Goal: Task Accomplishment & Management: Complete application form

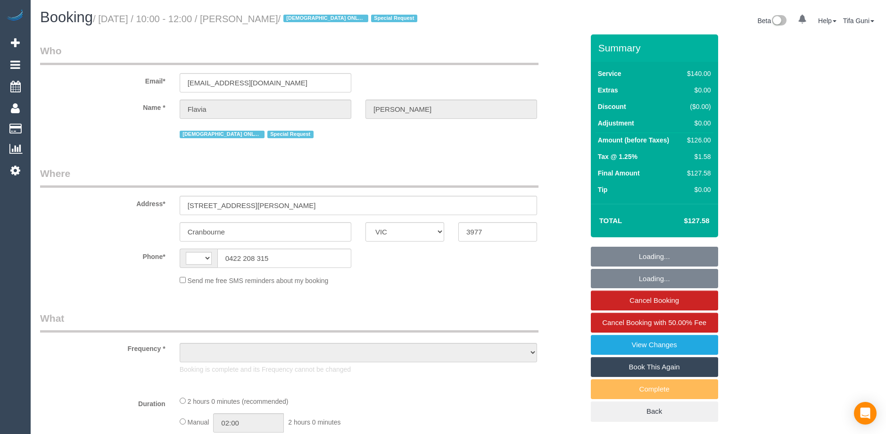
select select "VIC"
select select "string:stripe-pm_1NELu12GScqysDRVCbSECFj2"
select select "string:AU"
select select "object:867"
select select "spot1"
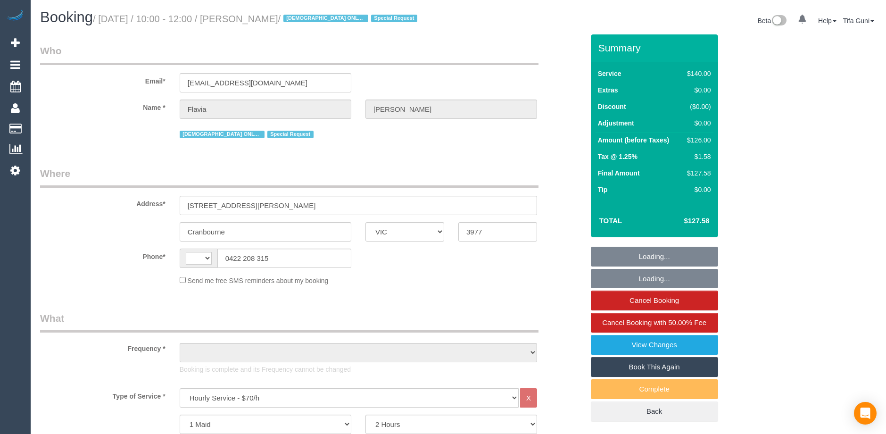
select select "number:27"
select select "number:14"
select select "number:19"
select select "number:36"
select select "number:34"
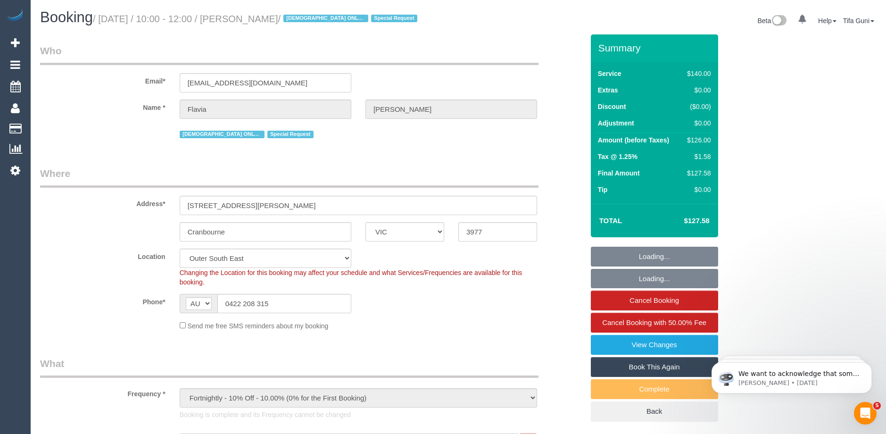
select select "object:1190"
select select "spot6"
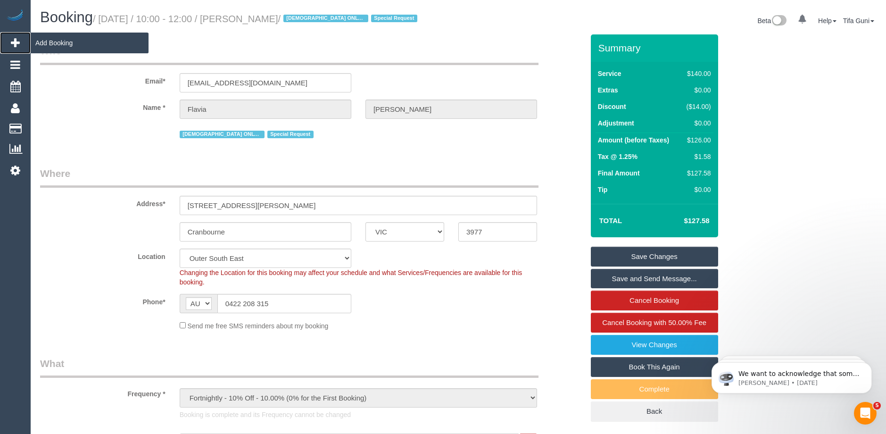
click at [68, 45] on span "Add Booking" at bounding box center [90, 43] width 118 height 22
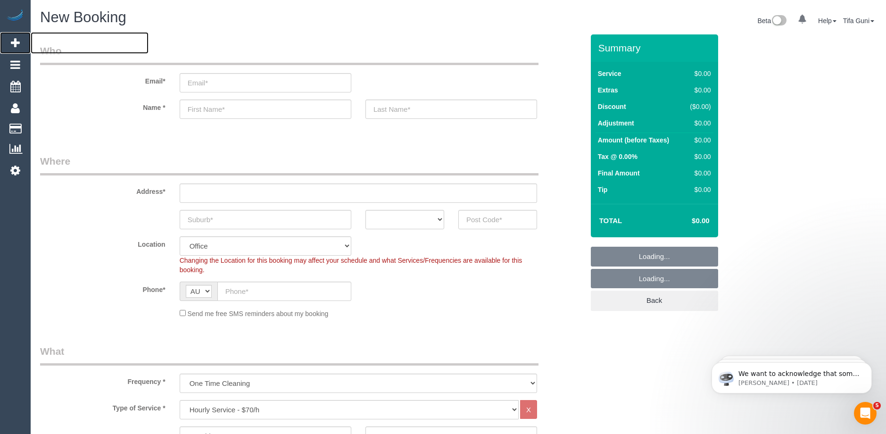
select select "object:1989"
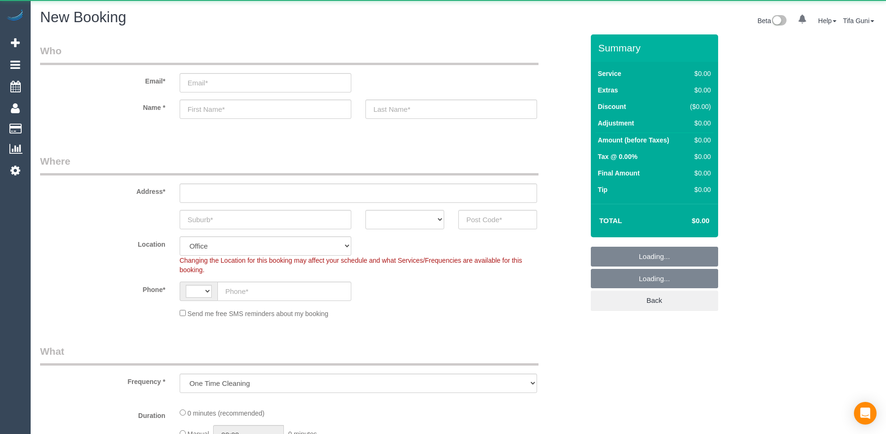
select select "object:813"
select select "string:AU"
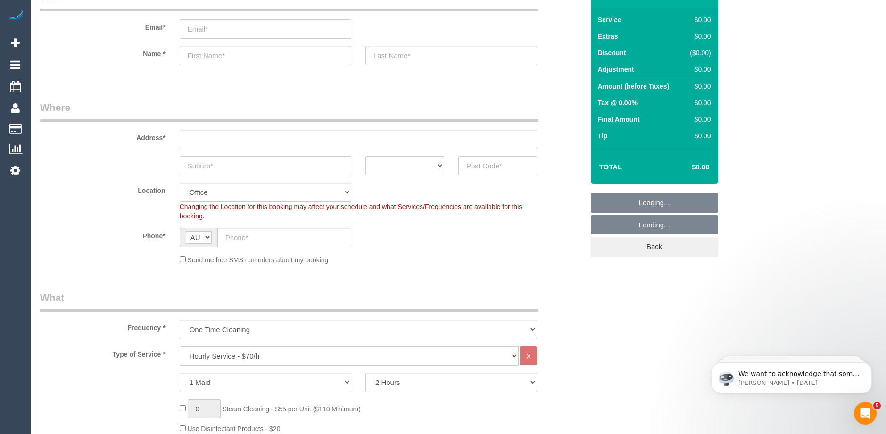
scroll to position [94, 0]
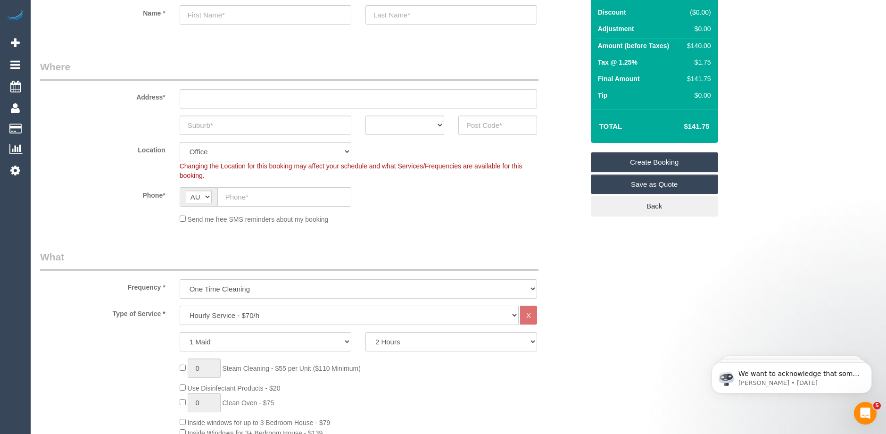
click at [264, 312] on select "Hourly Service - $70/h Hourly Service - $65/h Hourly Service - $60/h Hourly Ser…" at bounding box center [349, 315] width 339 height 19
drag, startPoint x: 625, startPoint y: 264, endPoint x: 608, endPoint y: 264, distance: 16.0
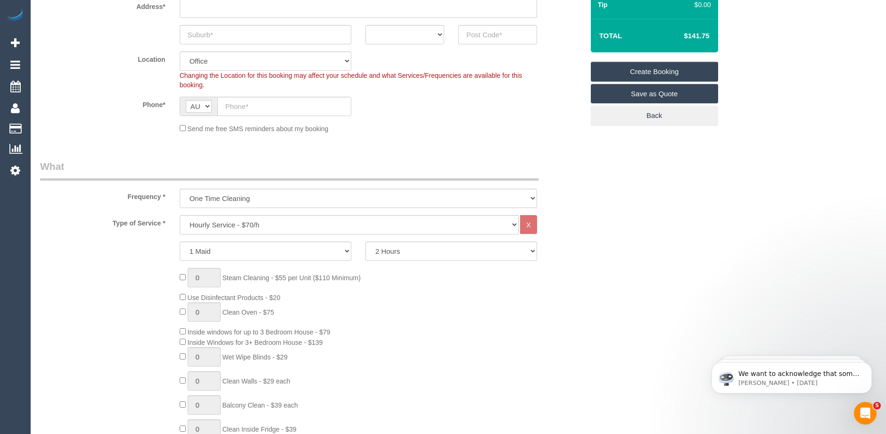
scroll to position [189, 0]
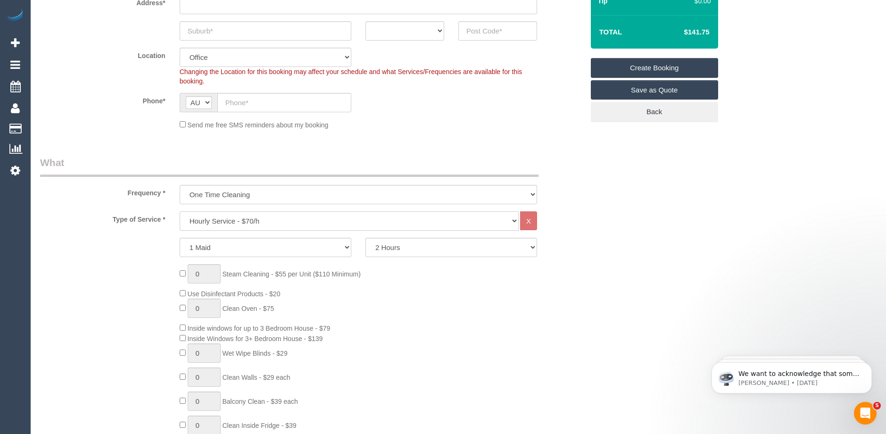
click at [251, 222] on select "Hourly Service - $70/h Hourly Service - $65/h Hourly Service - $60/h Hourly Ser…" at bounding box center [349, 220] width 339 height 19
select select "211"
click at [180, 211] on select "Hourly Service - $70/h Hourly Service - $65/h Hourly Service - $60/h Hourly Ser…" at bounding box center [349, 220] width 339 height 19
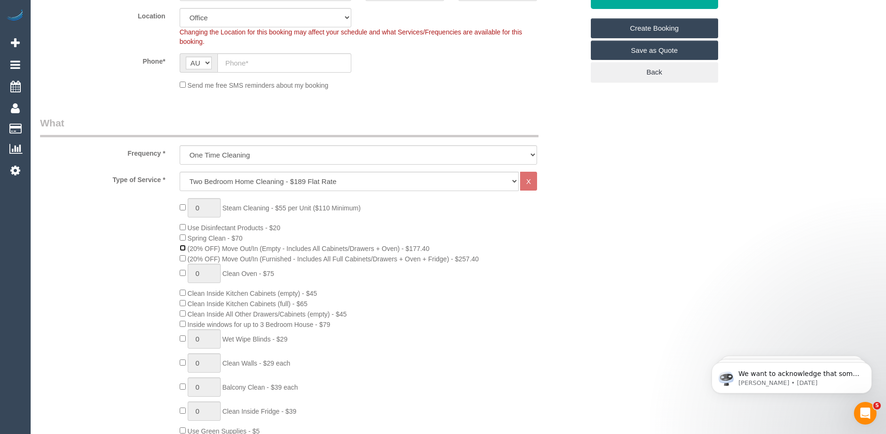
scroll to position [283, 0]
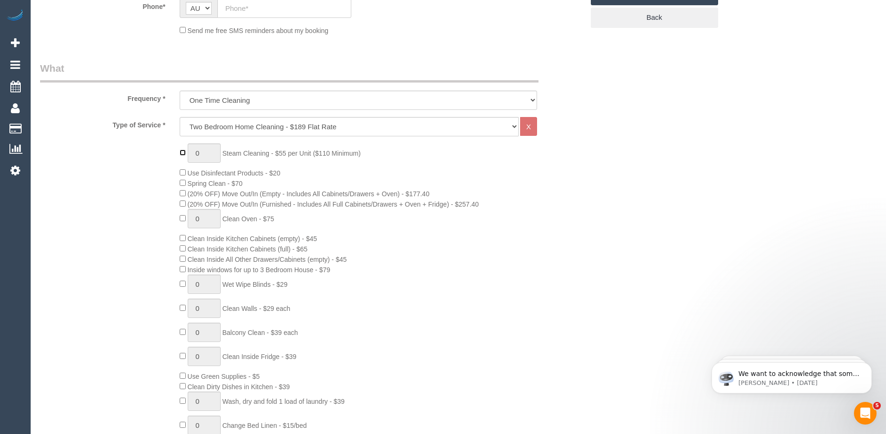
type input "1"
click at [207, 154] on input "1" at bounding box center [204, 152] width 33 height 19
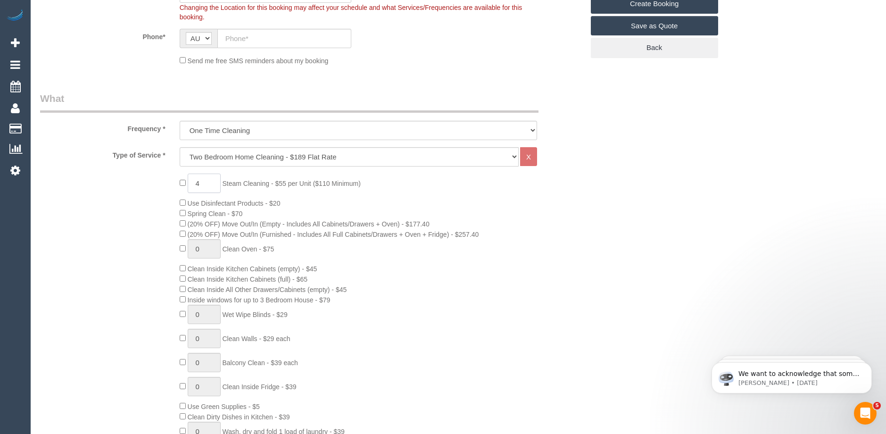
scroll to position [189, 0]
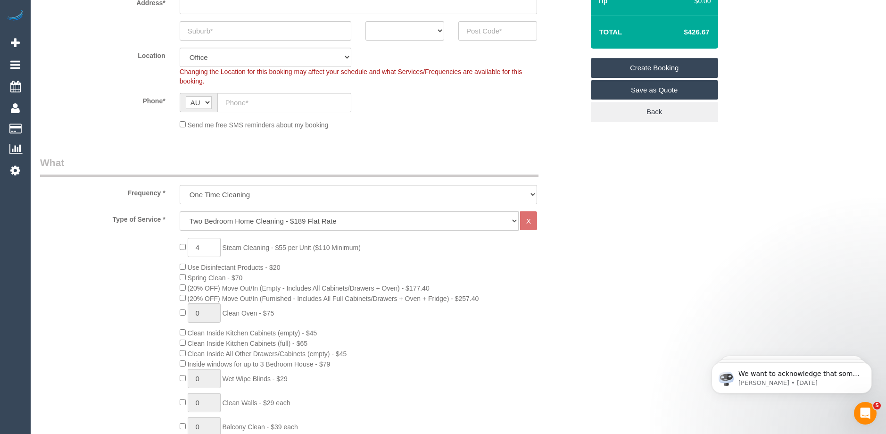
click at [416, 276] on div "4 Steam Cleaning - $55 per Unit ($110 Minimum) Use Disinfectant Products - $20 …" at bounding box center [382, 403] width 418 height 331
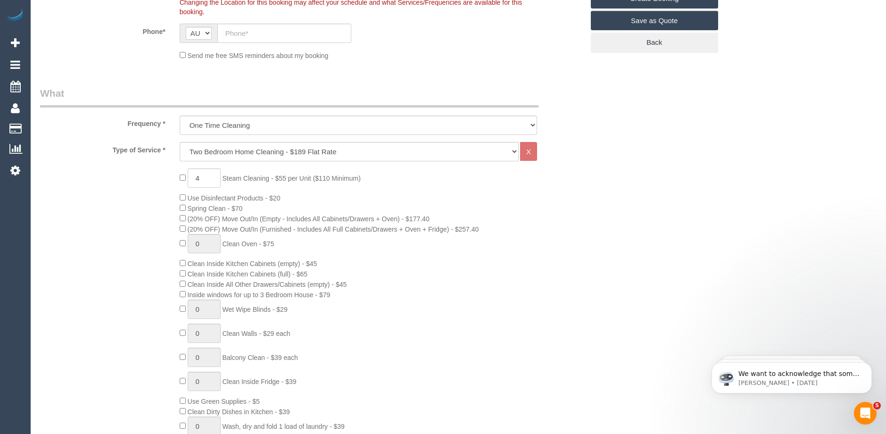
scroll to position [283, 0]
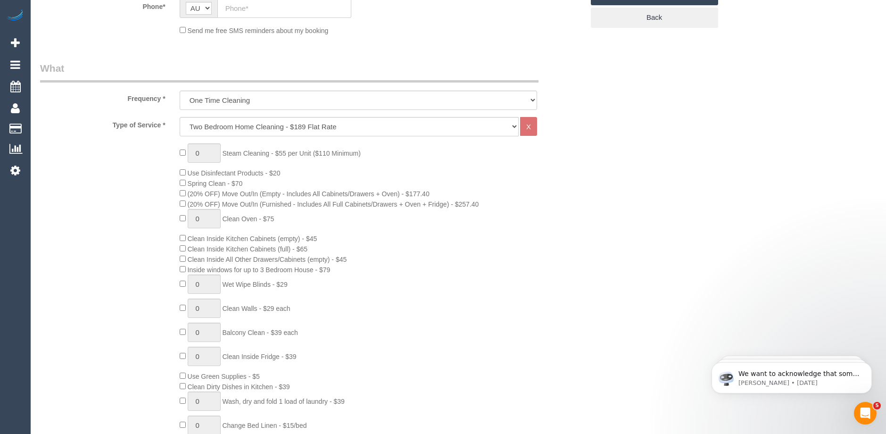
click at [431, 250] on div "0 Steam Cleaning - $55 per Unit ($110 Minimum) Use Disinfectant Products - $20 …" at bounding box center [382, 308] width 418 height 331
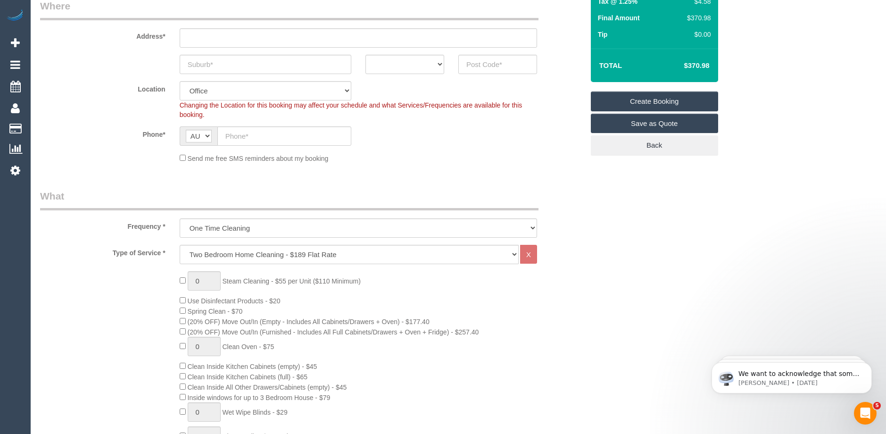
scroll to position [189, 0]
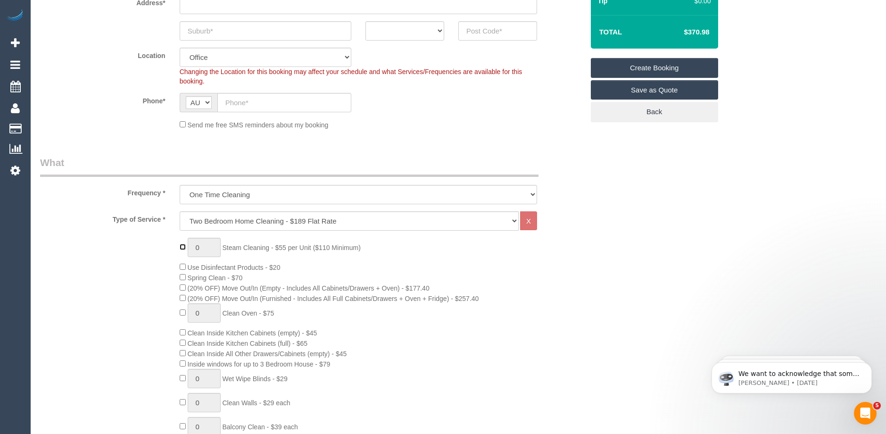
type input "1"
click at [217, 247] on input "1" at bounding box center [204, 247] width 33 height 19
type input "4"
click at [560, 300] on div "4 Steam Cleaning - $55 per Unit ($110 Minimum) Use Disinfectant Products - $20 …" at bounding box center [382, 403] width 418 height 331
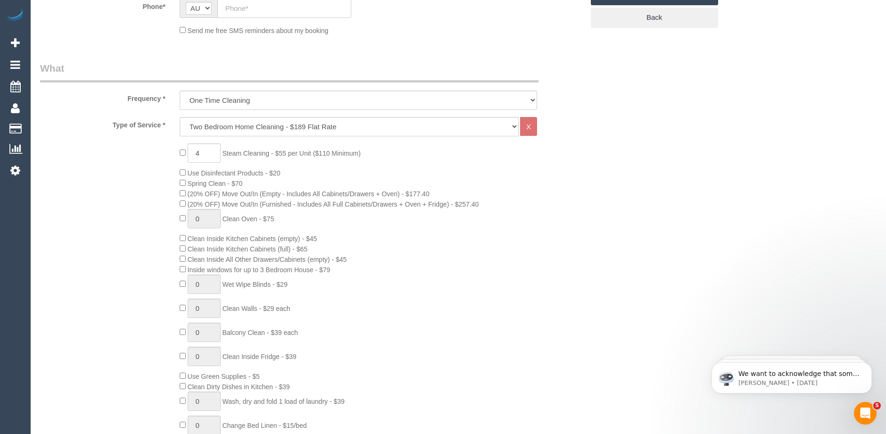
scroll to position [47, 0]
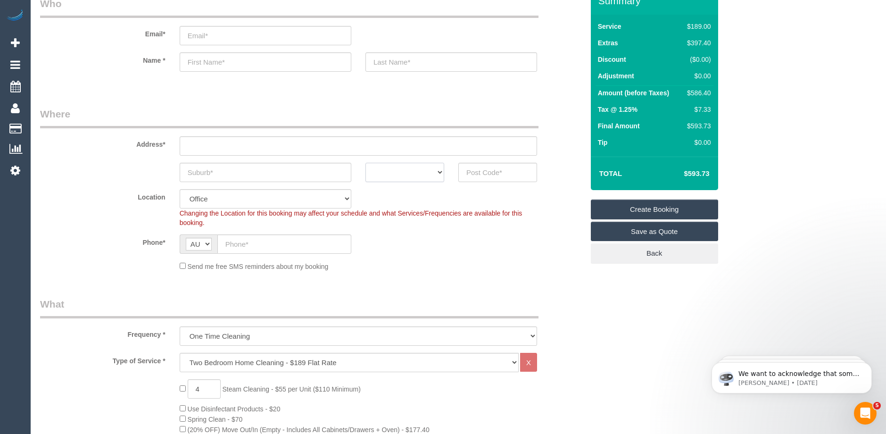
click at [434, 174] on select "ACT [GEOGRAPHIC_DATA] NT [GEOGRAPHIC_DATA] SA TAS [GEOGRAPHIC_DATA] [GEOGRAPHIC…" at bounding box center [405, 172] width 79 height 19
select select "VIC"
click at [366, 163] on select "ACT [GEOGRAPHIC_DATA] NT [GEOGRAPHIC_DATA] SA TAS [GEOGRAPHIC_DATA] [GEOGRAPHIC…" at bounding box center [405, 172] width 79 height 19
click at [214, 172] on input "text" at bounding box center [266, 172] width 172 height 19
type input "st kilda"
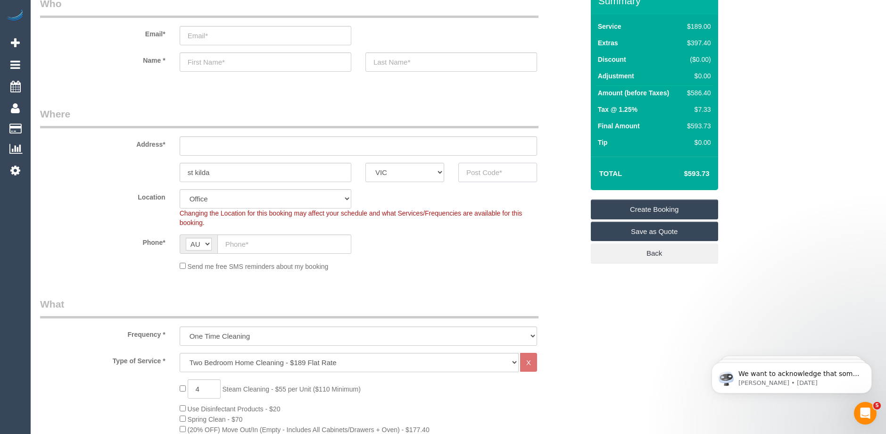
click at [491, 174] on input "text" at bounding box center [497, 172] width 79 height 19
type input "3182"
click at [239, 144] on input "text" at bounding box center [359, 145] width 358 height 19
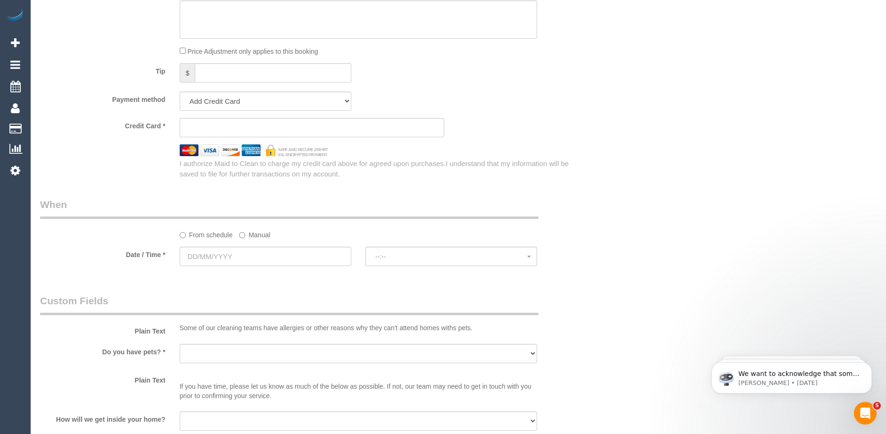
scroll to position [943, 0]
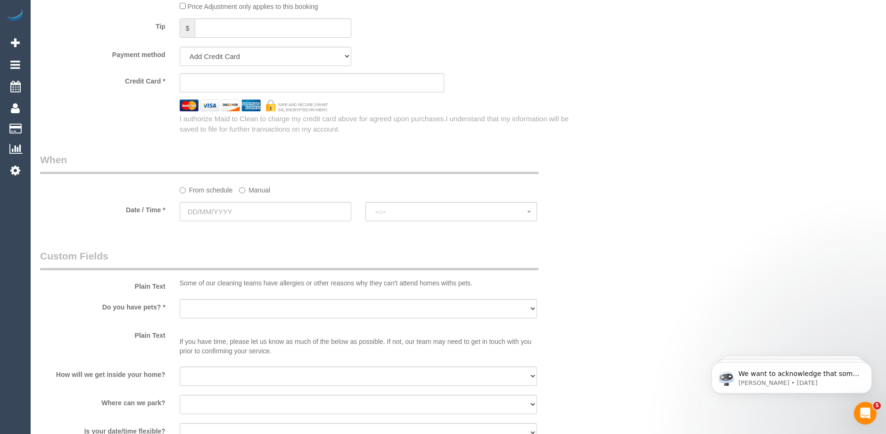
type input "-"
click at [234, 212] on input "text" at bounding box center [266, 211] width 172 height 19
select select "55"
select select "object:2234"
click at [293, 233] on span "Next" at bounding box center [294, 231] width 8 height 8
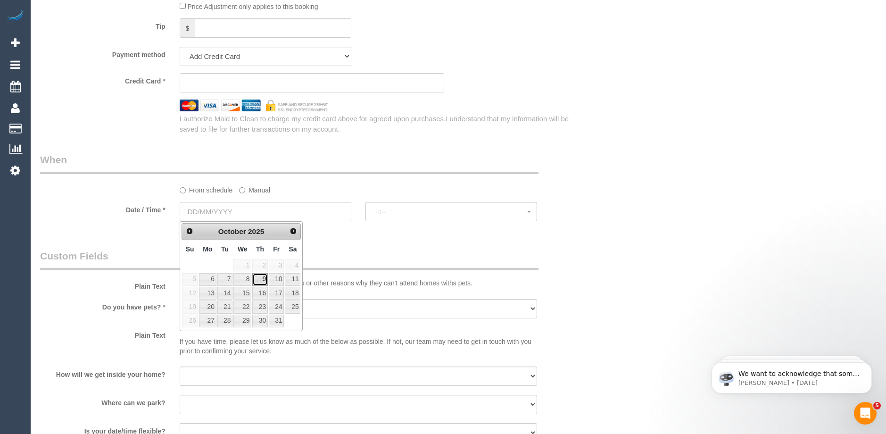
click at [264, 279] on link "9" at bounding box center [260, 279] width 16 height 13
type input "[DATE]"
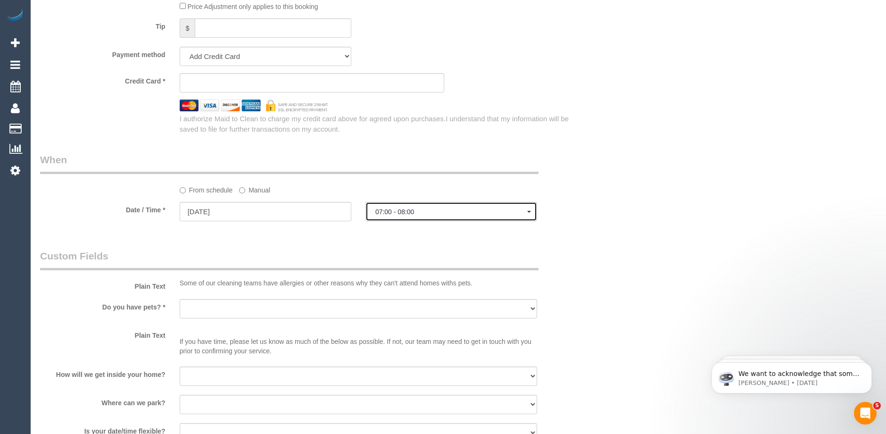
click at [418, 213] on span "07:00 - 08:00" at bounding box center [451, 212] width 152 height 8
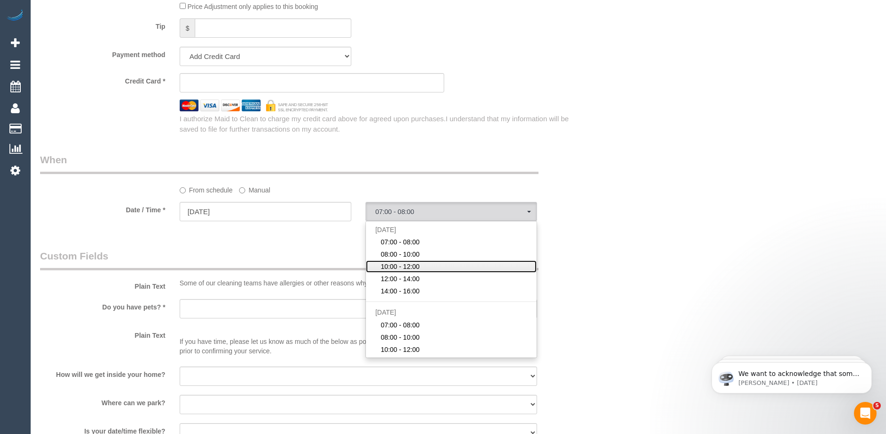
click at [409, 264] on span "10:00 - 12:00" at bounding box center [400, 266] width 39 height 9
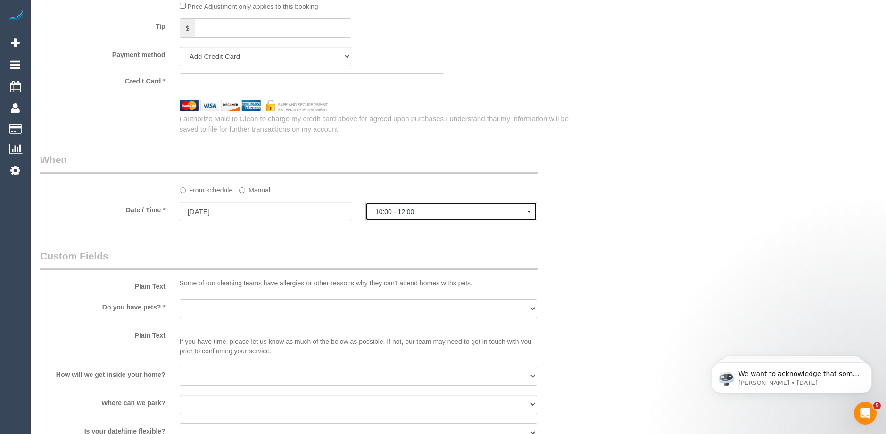
click at [401, 210] on span "10:00 - 12:00" at bounding box center [451, 212] width 152 height 8
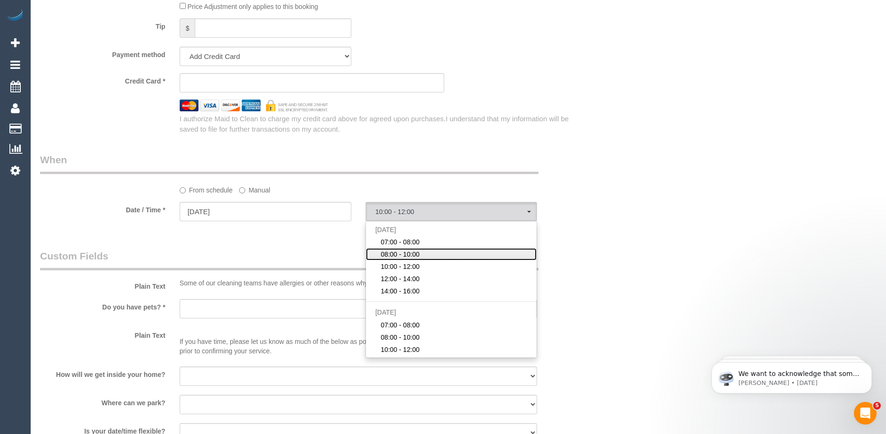
click at [407, 254] on span "08:00 - 10:00" at bounding box center [400, 254] width 39 height 9
select select "spot2"
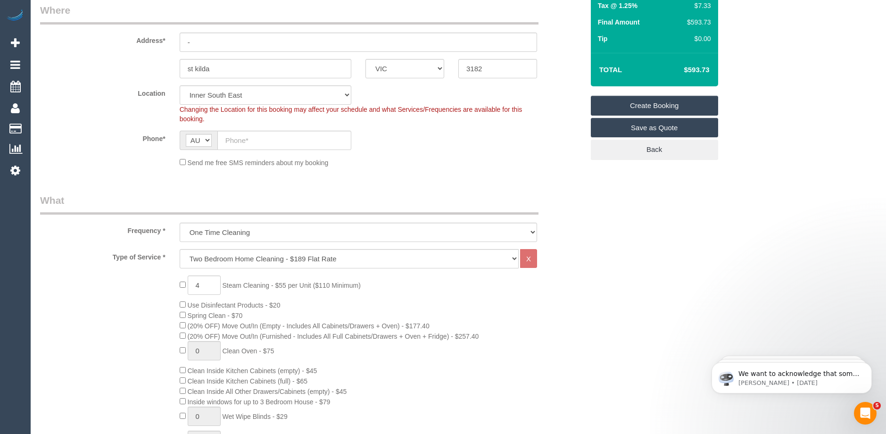
scroll to position [47, 0]
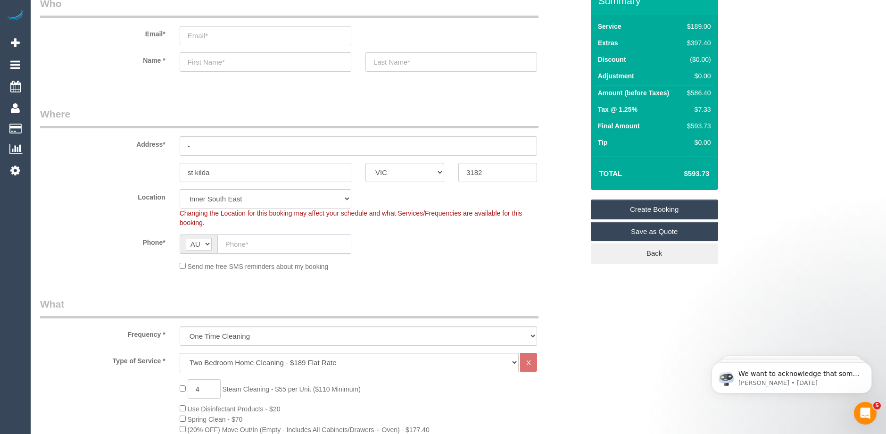
click at [250, 241] on input "text" at bounding box center [284, 243] width 134 height 19
paste input "61 479 100 287"
type input "61 479 100 287"
drag, startPoint x: 222, startPoint y: 149, endPoint x: 226, endPoint y: 152, distance: 5.1
click at [221, 149] on input "-" at bounding box center [359, 145] width 358 height 19
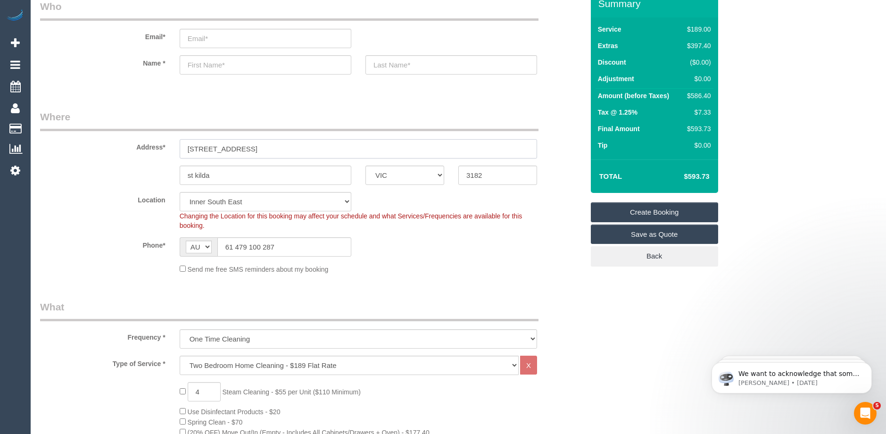
scroll to position [0, 0]
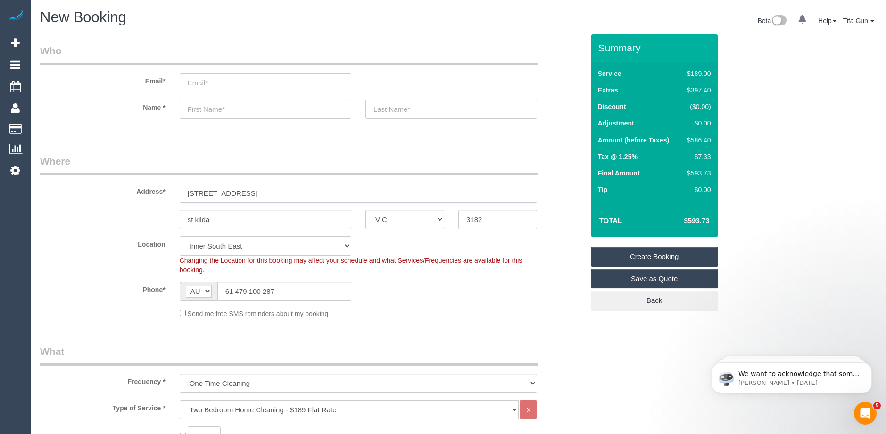
type input "[STREET_ADDRESS]"
click at [218, 109] on input "text" at bounding box center [266, 109] width 172 height 19
type input "alina"
click at [436, 105] on input "text" at bounding box center [452, 109] width 172 height 19
type input "[PERSON_NAME]"
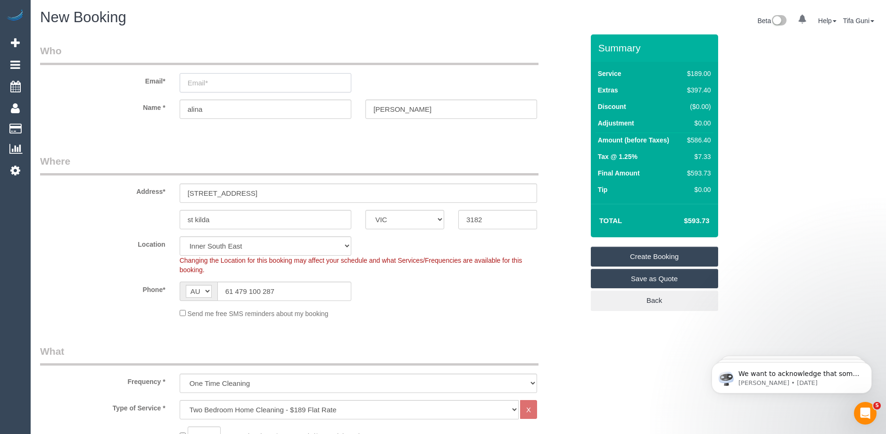
click at [209, 81] on input "email" at bounding box center [266, 82] width 172 height 19
click at [226, 82] on input "[DOMAIN_NAME]" at bounding box center [266, 82] width 172 height 19
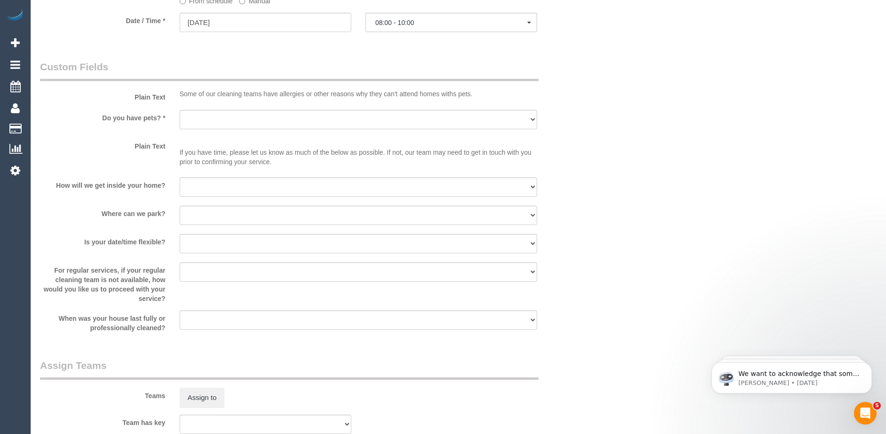
scroll to position [1132, 0]
type input "[EMAIL_ADDRESS][DOMAIN_NAME]"
click at [243, 189] on select "I will be home Key will be left (please provide details below) Lock box/Access …" at bounding box center [359, 187] width 358 height 19
select select "number:14"
click at [180, 178] on select "I will be home Key will be left (please provide details below) Lock box/Access …" at bounding box center [359, 187] width 358 height 19
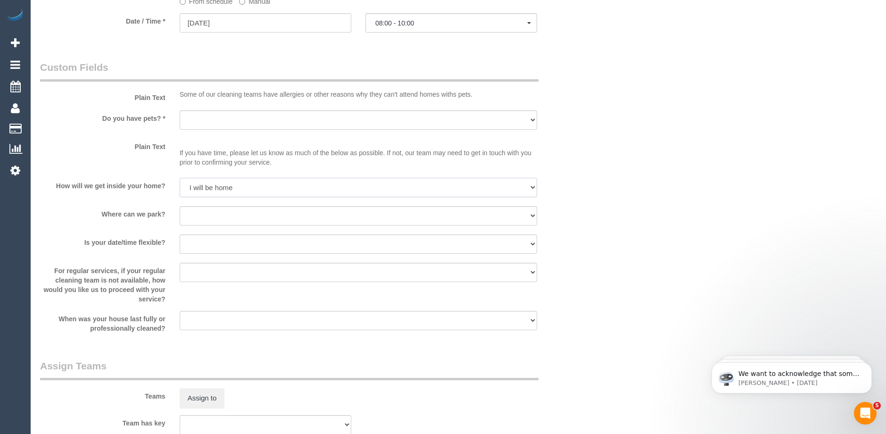
select select "spot22"
click at [231, 212] on select "I will provide parking on-site Free street parking Paid street parking (cost wi…" at bounding box center [359, 215] width 358 height 19
select select "number:19"
click at [180, 206] on select "I will provide parking on-site Free street parking Paid street parking (cost wi…" at bounding box center [359, 215] width 358 height 19
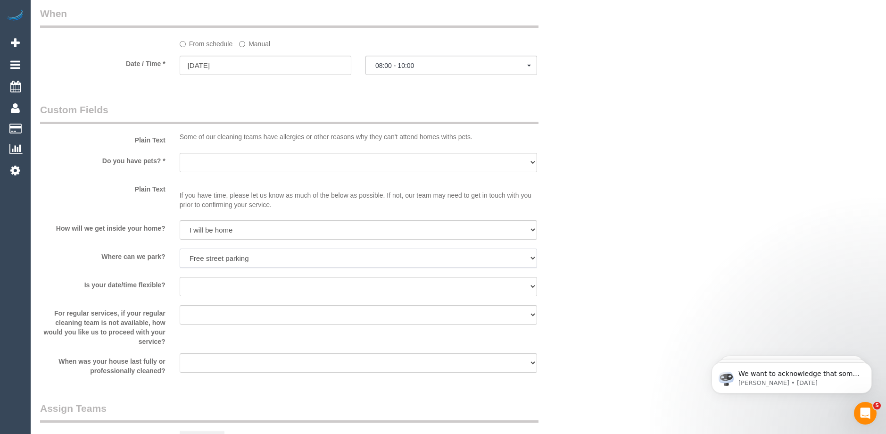
scroll to position [1038, 0]
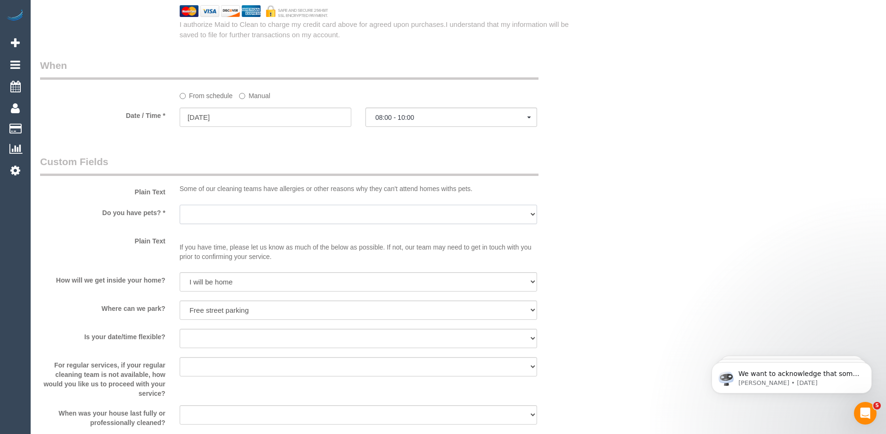
click at [234, 216] on select "Yes - Cats Yes - Dogs No pets Yes - Dogs and Cats Yes - Other" at bounding box center [359, 214] width 358 height 19
select select "number:28"
click at [180, 205] on select "Yes - Cats Yes - Dogs No pets Yes - Dogs and Cats Yes - Other" at bounding box center [359, 214] width 358 height 19
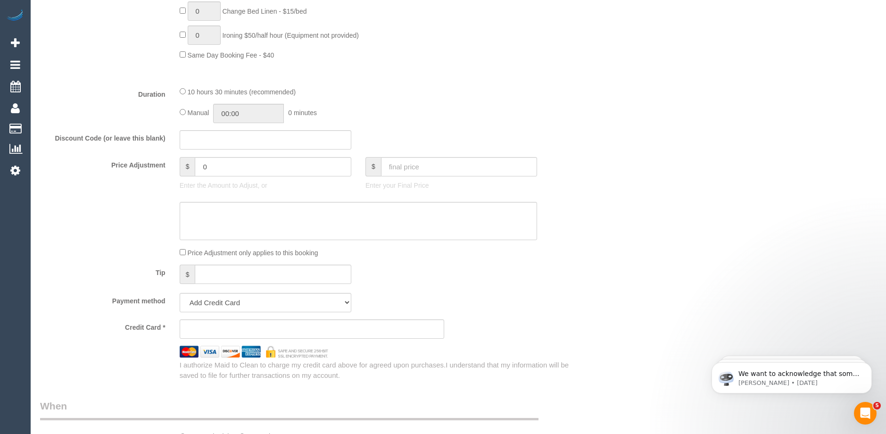
scroll to position [886, 0]
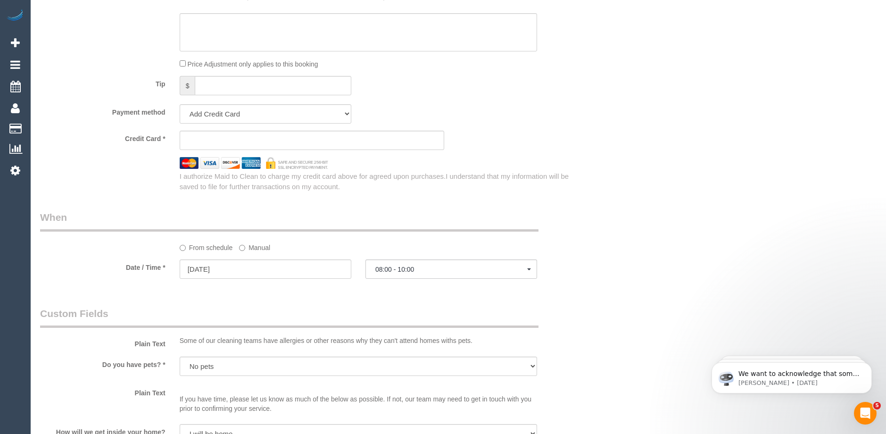
click at [242, 135] on sui-stripe-card at bounding box center [312, 140] width 265 height 19
click at [416, 191] on div "I authorize Maid to Clean to charge my credit card above for agreed upon purcha…" at bounding box center [382, 181] width 418 height 20
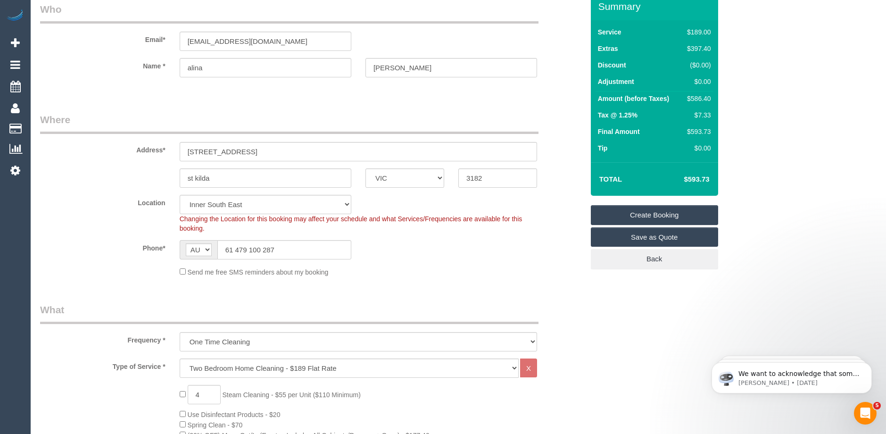
scroll to position [37, 0]
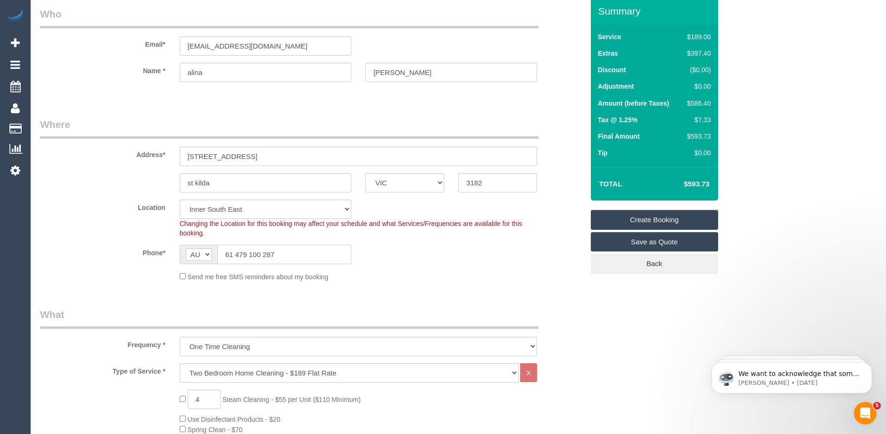
drag, startPoint x: 232, startPoint y: 254, endPoint x: 219, endPoint y: 254, distance: 13.2
click at [219, 254] on input "61 479 100 287" at bounding box center [284, 254] width 134 height 19
type input "0479 100 287"
click at [192, 70] on input "alina" at bounding box center [266, 72] width 172 height 19
type input "Alina"
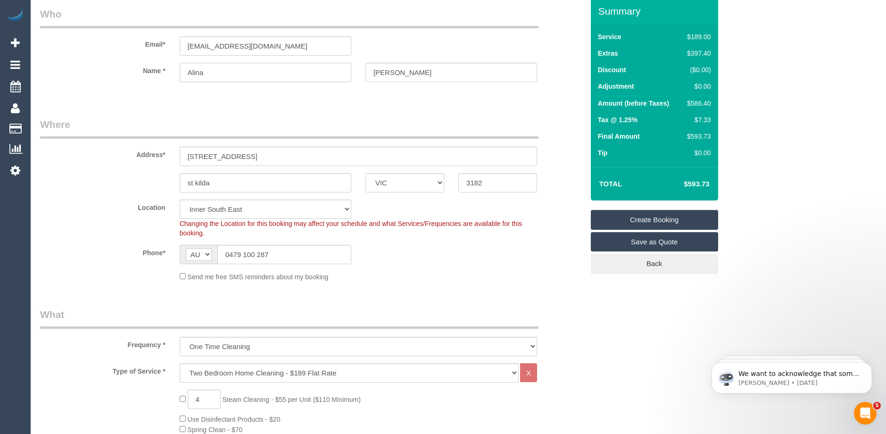
click at [250, 70] on input "Alina" at bounding box center [266, 72] width 172 height 19
drag, startPoint x: 269, startPoint y: 46, endPoint x: 203, endPoint y: 46, distance: 66.0
click at [203, 46] on input "[EMAIL_ADDRESS][DOMAIN_NAME]" at bounding box center [266, 45] width 172 height 19
click at [277, 44] on input "[EMAIL_ADDRESS][DOMAIN_NAME]" at bounding box center [266, 45] width 172 height 19
drag, startPoint x: 283, startPoint y: 47, endPoint x: 159, endPoint y: 44, distance: 124.6
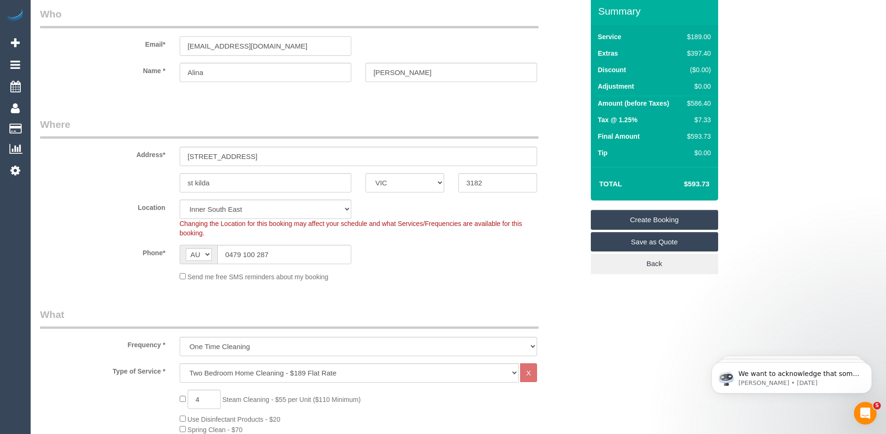
click at [159, 44] on div "Email* [EMAIL_ADDRESS][DOMAIN_NAME]" at bounding box center [312, 31] width 558 height 49
click at [647, 218] on link "Create Booking" at bounding box center [654, 220] width 127 height 20
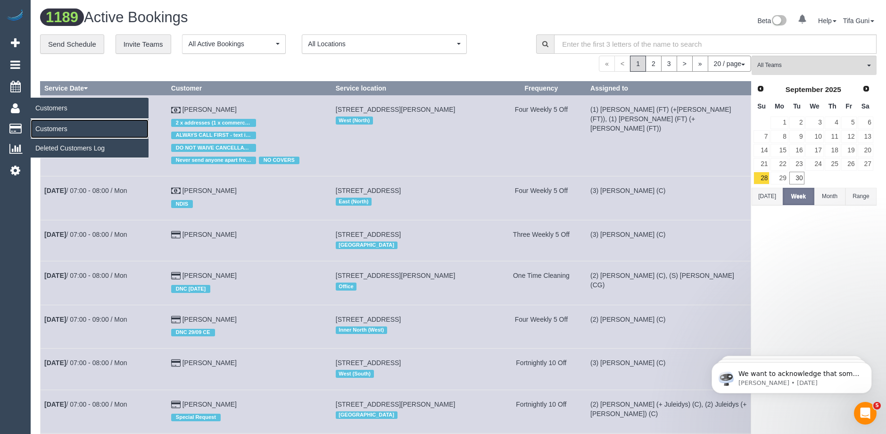
click at [64, 126] on link "Customers" at bounding box center [90, 128] width 118 height 19
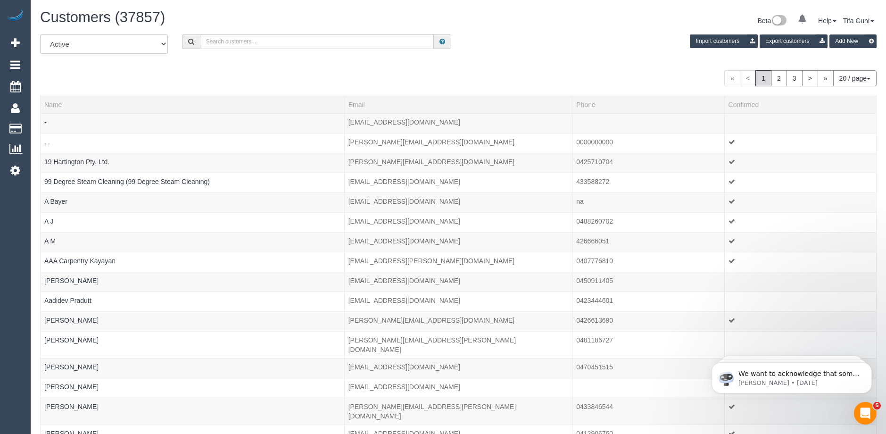
click at [251, 42] on input "text" at bounding box center [317, 41] width 234 height 15
paste input "[EMAIL_ADDRESS][DOMAIN_NAME]"
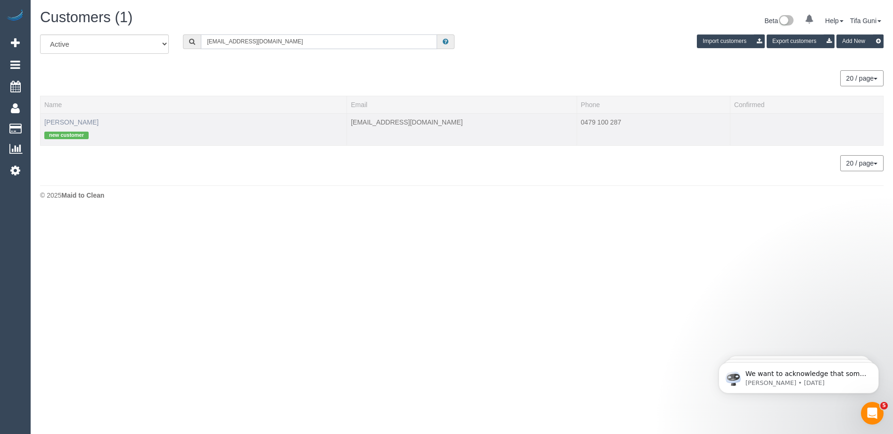
type input "[EMAIL_ADDRESS][DOMAIN_NAME]"
click at [67, 121] on link "[PERSON_NAME]" at bounding box center [71, 122] width 54 height 8
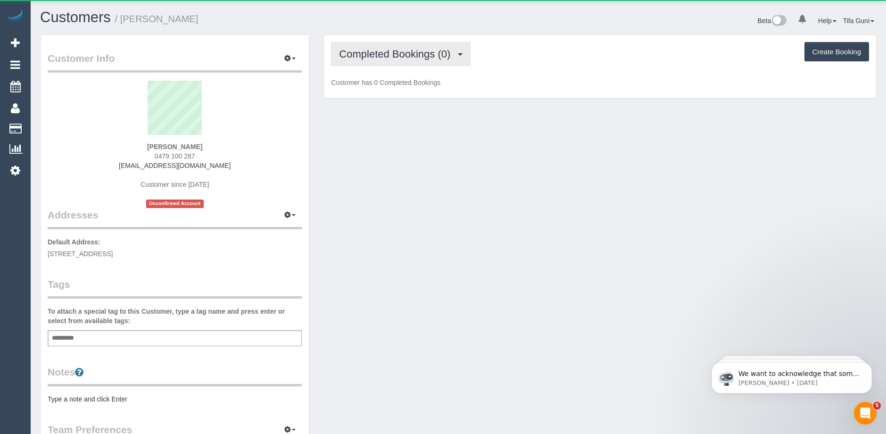
click at [411, 57] on span "Completed Bookings (0)" at bounding box center [397, 54] width 116 height 12
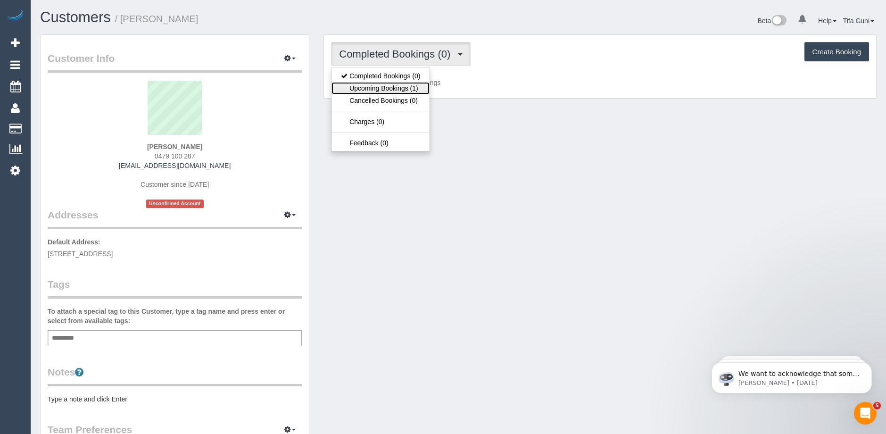
click at [409, 91] on link "Upcoming Bookings (1)" at bounding box center [381, 88] width 98 height 12
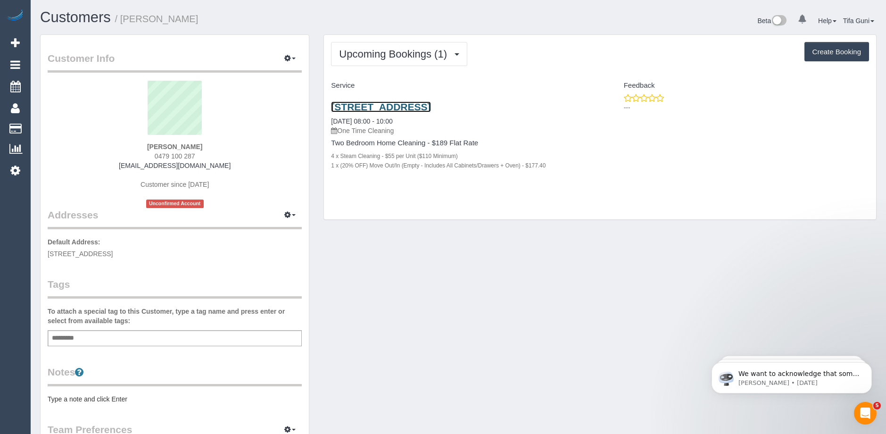
click at [408, 107] on link "[STREET_ADDRESS]" at bounding box center [381, 106] width 100 height 11
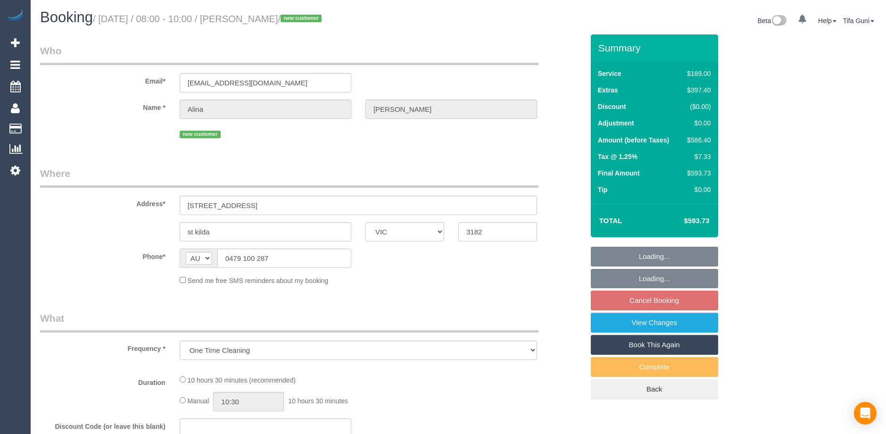
select select "VIC"
select select "string:stripe-pm_1SCw352GScqysDRV8Hjdx427"
select select "number:28"
select select "number:14"
select select "number:19"
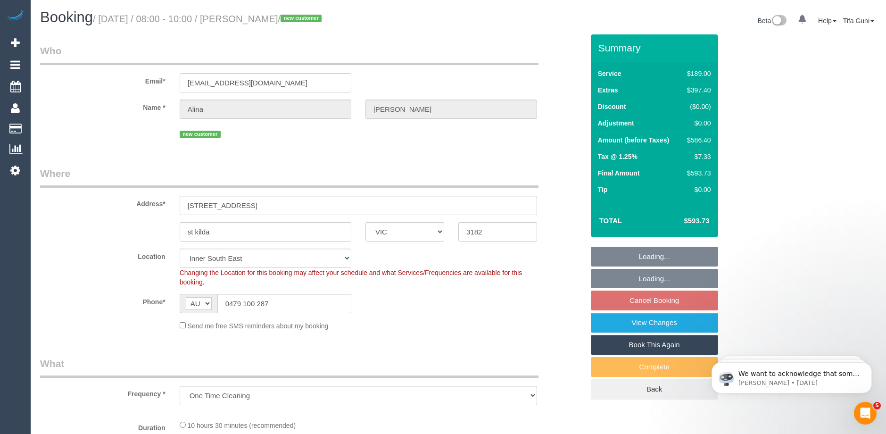
select select "object:684"
select select "spot2"
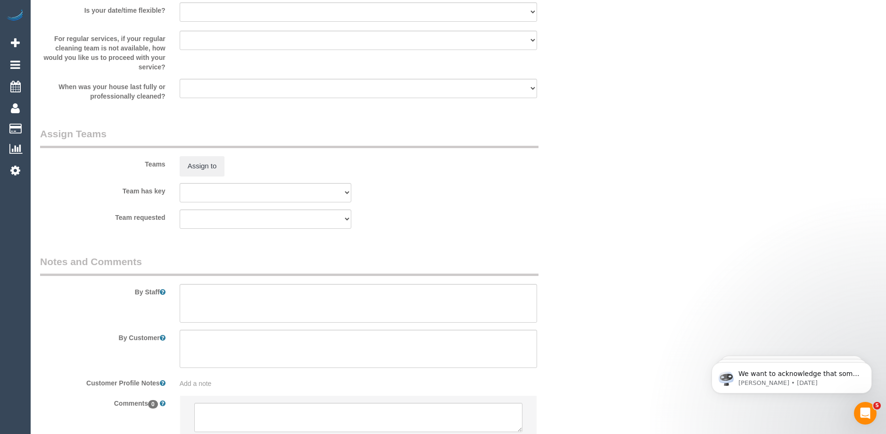
scroll to position [1390, 0]
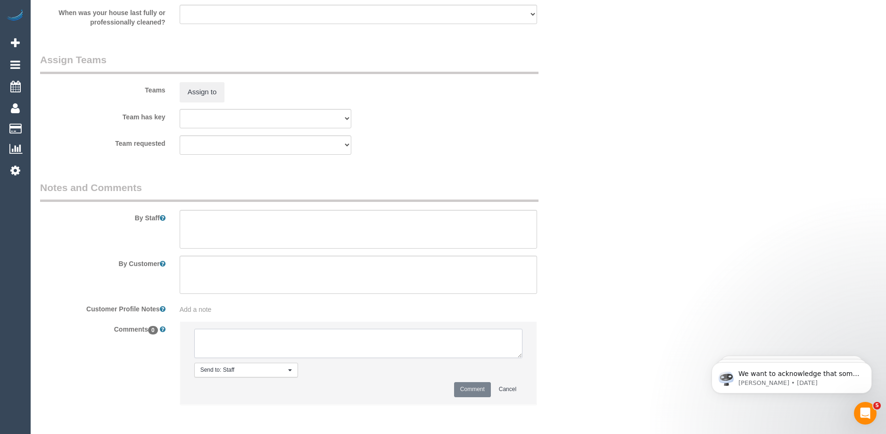
click at [254, 346] on textarea at bounding box center [358, 343] width 328 height 29
type textarea "-"
paste textarea "Flexibility dates: Flexibility times: Notes: knows we need to review Contact vi…"
click at [274, 334] on textarea at bounding box center [358, 343] width 328 height 29
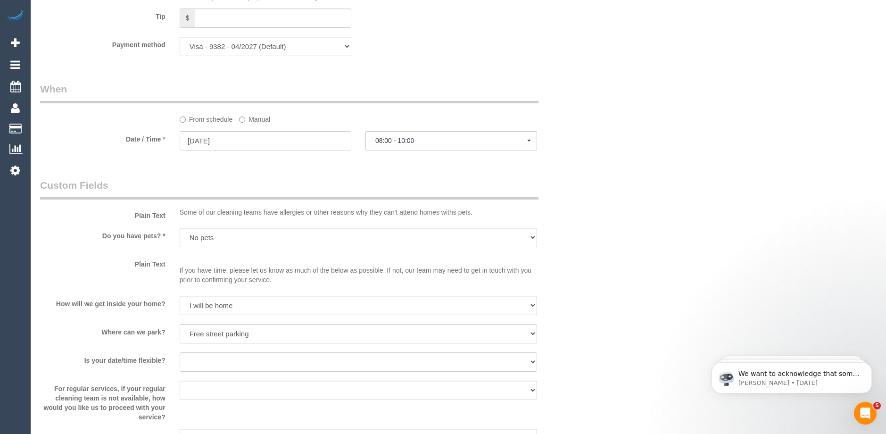
scroll to position [966, 0]
click at [219, 142] on input "[DATE]" at bounding box center [266, 141] width 172 height 19
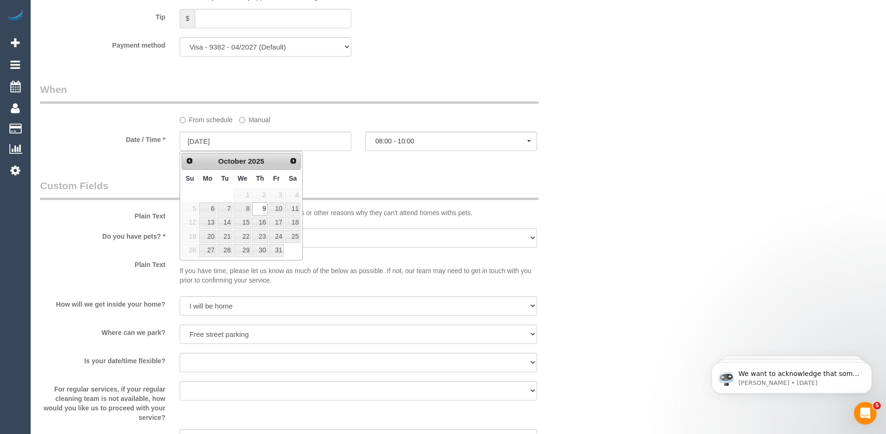
click at [412, 180] on legend "Custom Fields" at bounding box center [289, 189] width 499 height 21
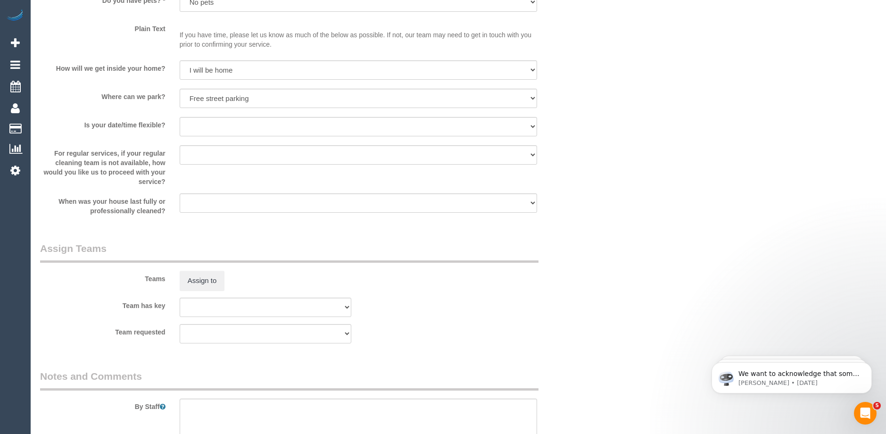
scroll to position [1429, 0]
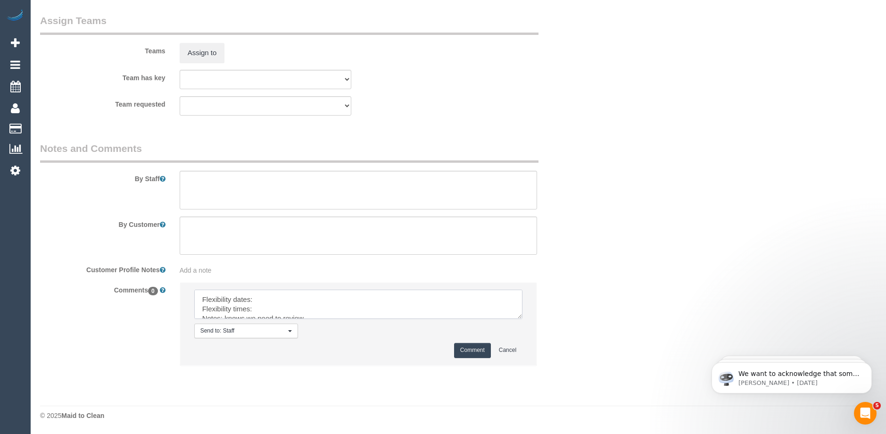
click at [282, 296] on textarea at bounding box center [358, 304] width 328 height 29
click at [266, 308] on textarea at bounding box center [358, 304] width 328 height 29
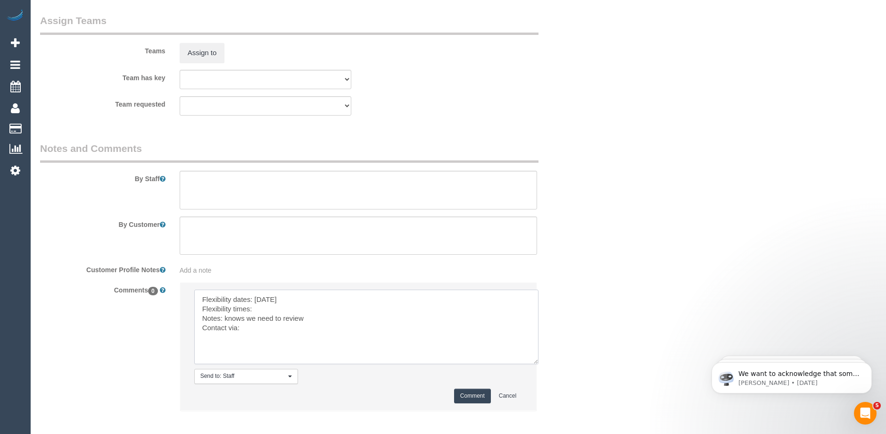
drag, startPoint x: 518, startPoint y: 316, endPoint x: 534, endPoint y: 361, distance: 47.9
click at [534, 361] on textarea at bounding box center [366, 327] width 344 height 75
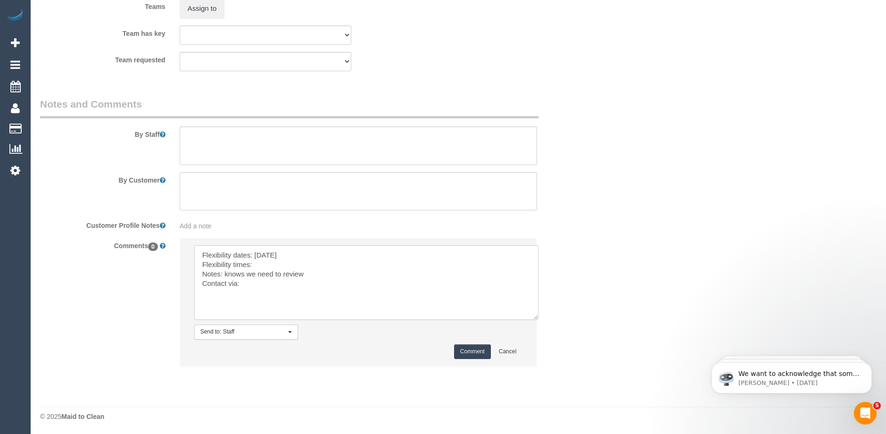
scroll to position [1474, 0]
click at [253, 282] on textarea at bounding box center [366, 281] width 344 height 75
type textarea "Flexibility dates: Thursday Flexibility times: Not Flex Notes: knows we need to…"
click at [465, 350] on button "Comment" at bounding box center [472, 350] width 37 height 15
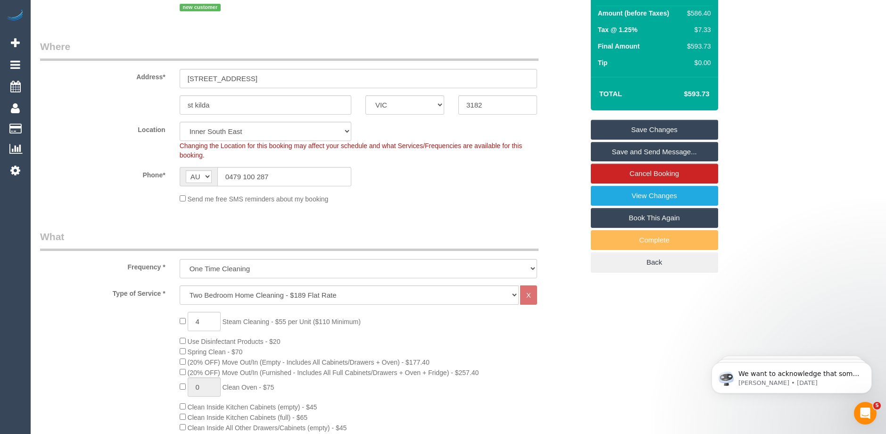
scroll to position [0, 0]
